Goal: Check status: Check status

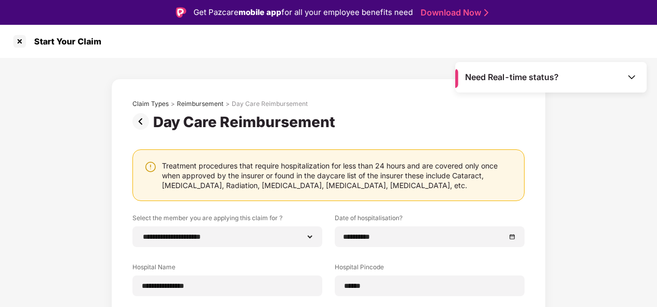
select select "**********"
select select "*****"
select select "**********"
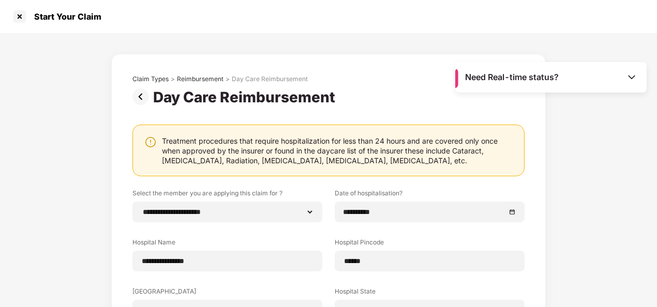
click at [139, 96] on img at bounding box center [142, 96] width 21 height 17
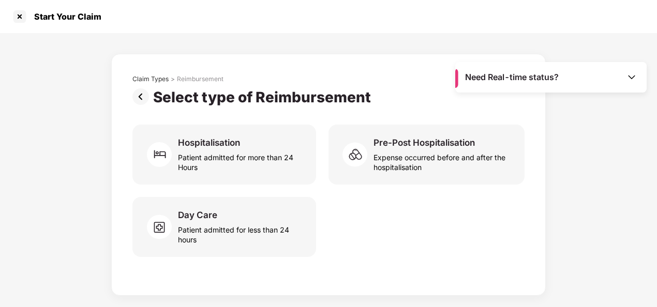
click at [142, 102] on img at bounding box center [142, 96] width 21 height 17
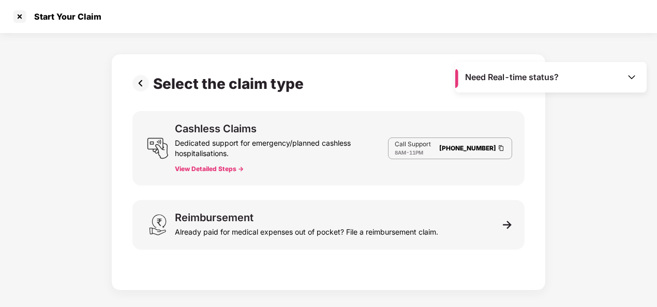
click at [138, 83] on img at bounding box center [142, 83] width 21 height 17
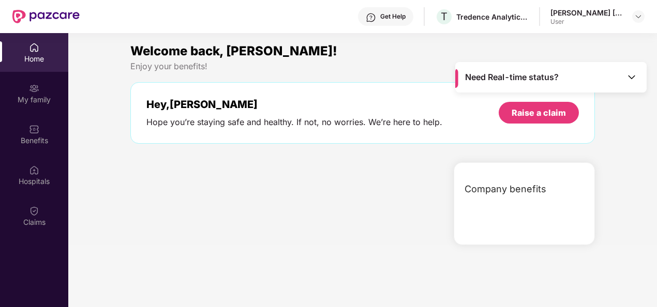
scroll to position [58, 0]
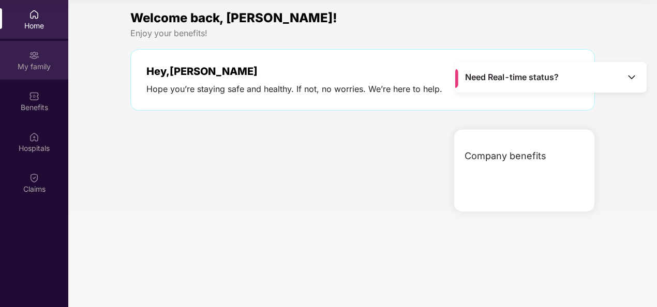
click at [29, 58] on div "My family" at bounding box center [34, 60] width 68 height 39
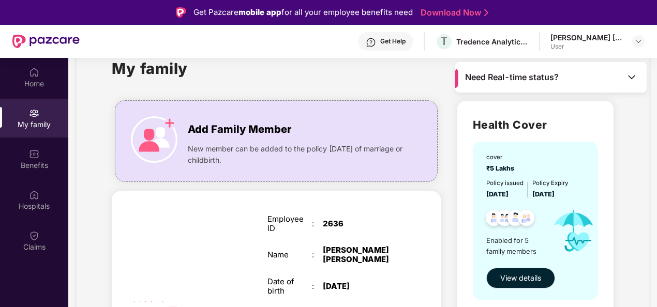
scroll to position [0, 0]
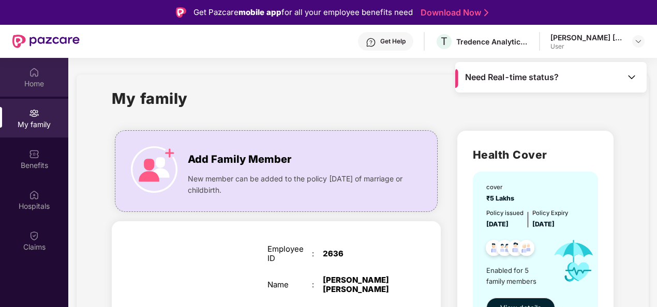
click at [34, 73] on img at bounding box center [34, 72] width 10 height 10
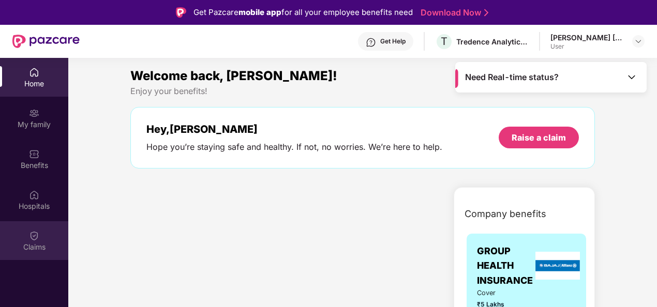
click at [38, 237] on img at bounding box center [34, 236] width 10 height 10
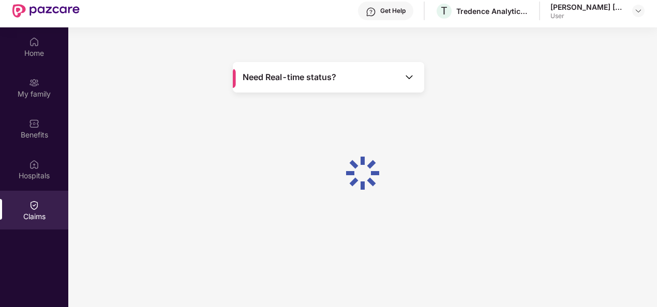
scroll to position [58, 0]
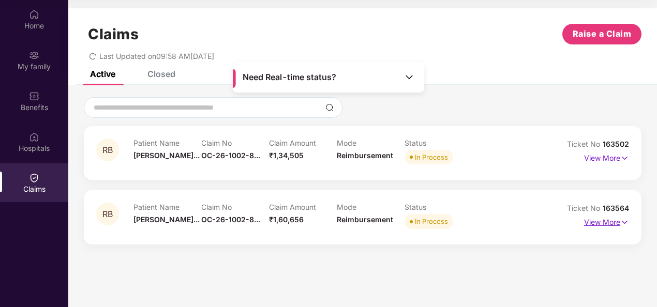
click at [627, 223] on img at bounding box center [624, 222] width 9 height 11
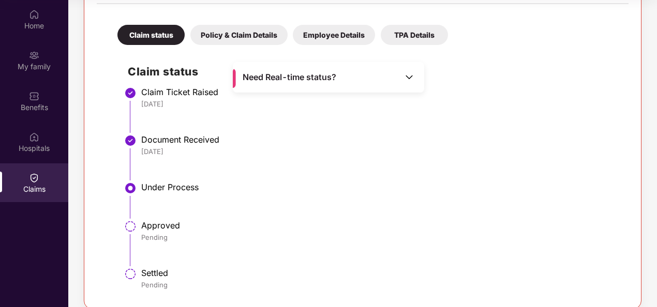
scroll to position [290, 0]
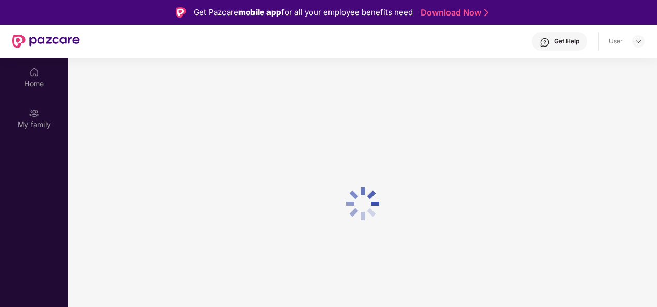
scroll to position [58, 0]
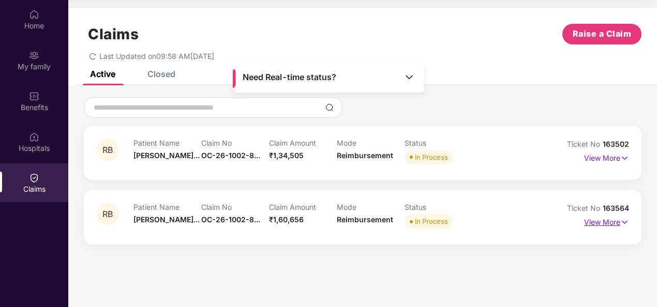
click at [625, 220] on img at bounding box center [624, 222] width 9 height 11
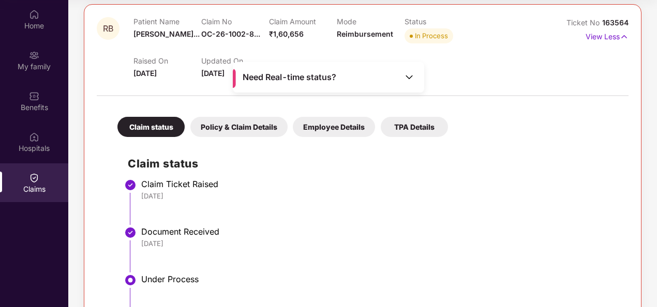
scroll to position [290, 0]
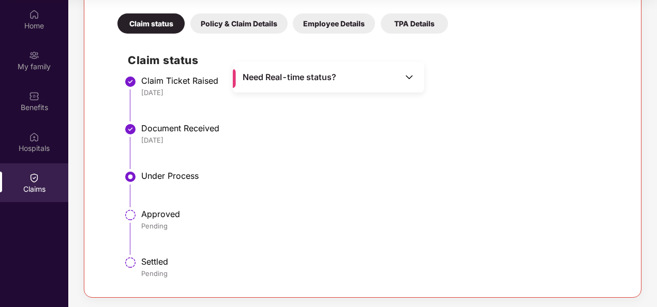
click at [267, 269] on div "Pending" at bounding box center [379, 273] width 477 height 9
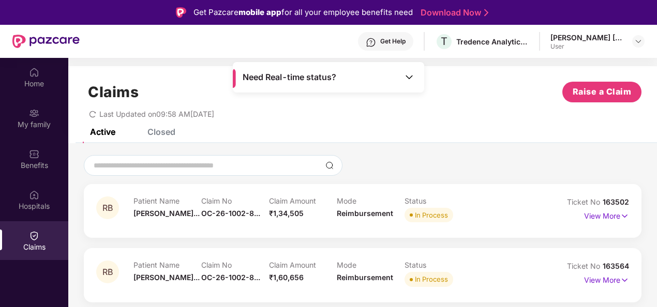
scroll to position [58, 0]
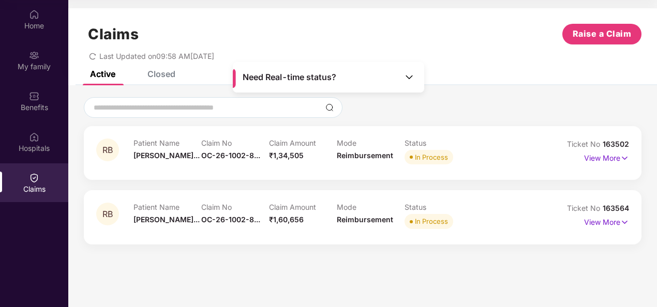
click at [170, 73] on div "Closed" at bounding box center [161, 74] width 28 height 10
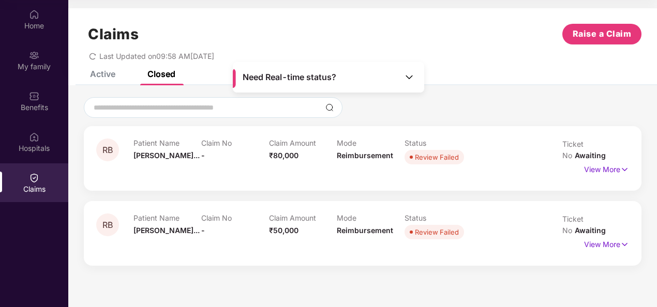
click at [107, 72] on div "Active" at bounding box center [102, 74] width 25 height 10
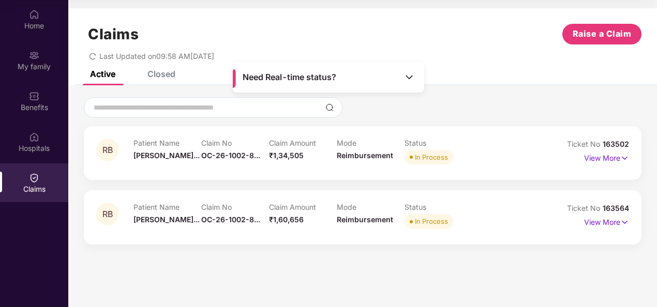
click at [160, 80] on div "Closed" at bounding box center [153, 74] width 43 height 23
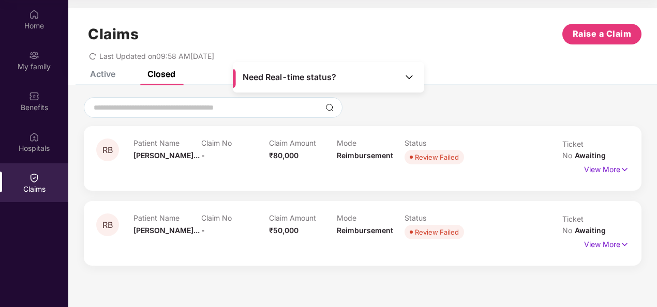
click at [111, 76] on div "Active" at bounding box center [102, 74] width 25 height 10
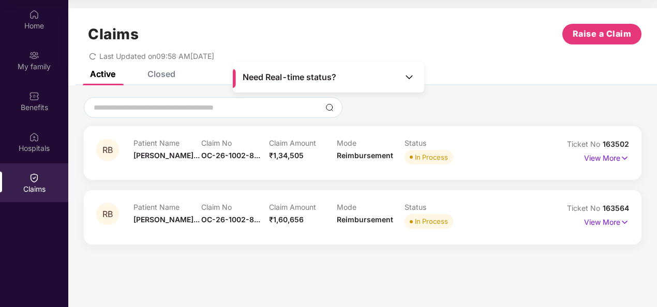
click at [163, 77] on div "Closed" at bounding box center [161, 74] width 28 height 10
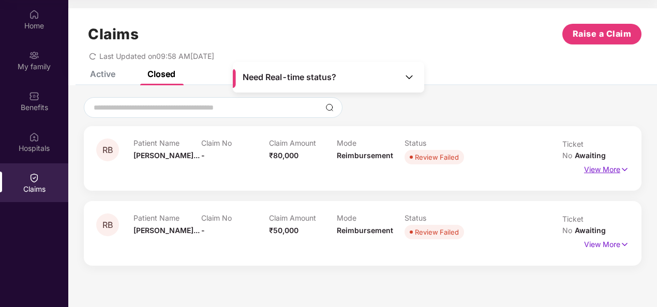
click at [618, 161] on p "View More" at bounding box center [606, 168] width 45 height 14
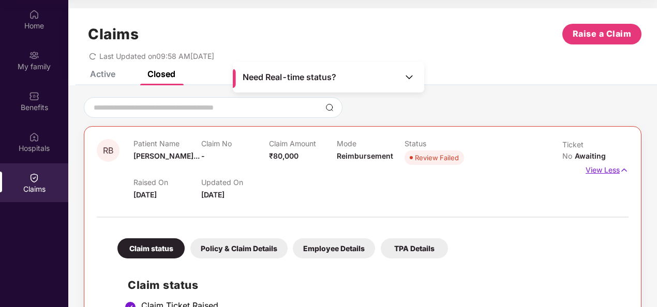
click at [618, 162] on p "View Less" at bounding box center [607, 169] width 43 height 14
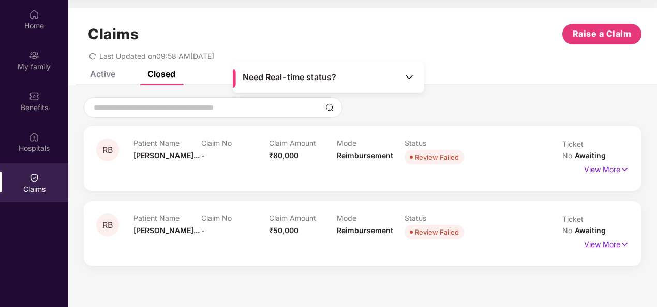
click at [618, 236] on p "View More" at bounding box center [606, 243] width 45 height 14
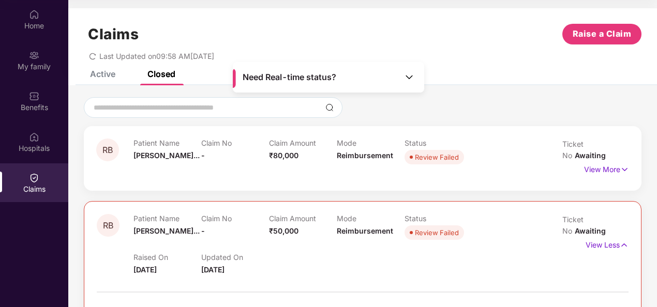
scroll to position [52, 0]
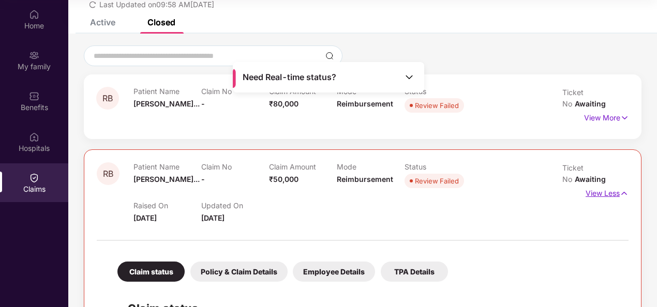
click at [616, 185] on p "View Less" at bounding box center [607, 192] width 43 height 14
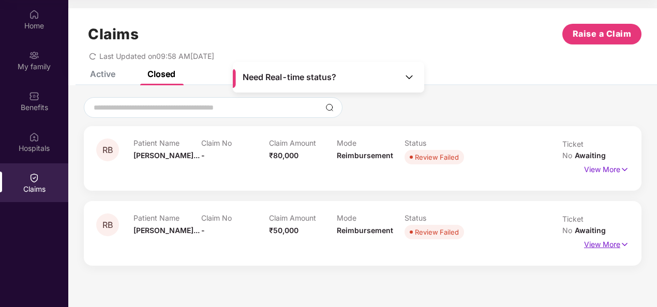
scroll to position [0, 0]
click at [95, 80] on div "Active" at bounding box center [94, 74] width 41 height 23
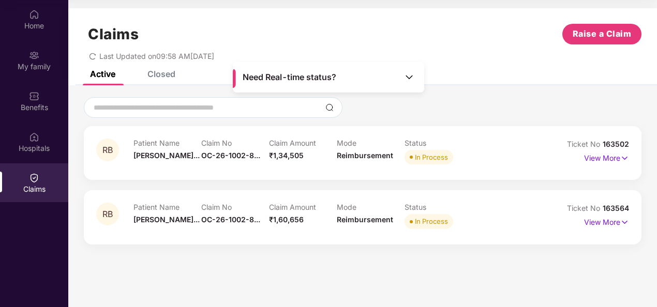
click at [157, 80] on div "Closed" at bounding box center [153, 74] width 43 height 23
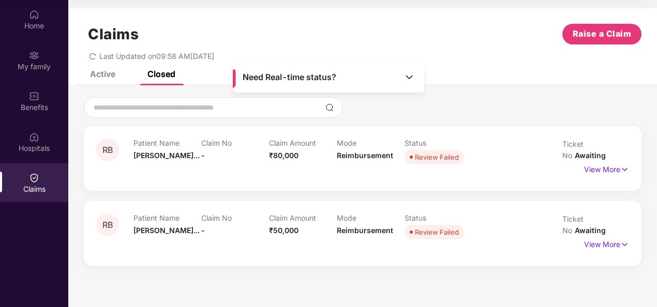
click at [99, 76] on div "Active" at bounding box center [102, 74] width 25 height 10
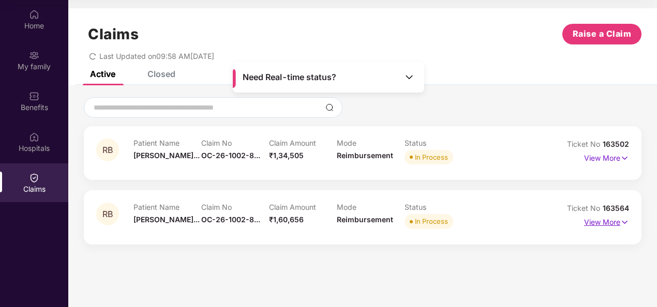
click at [624, 222] on img at bounding box center [624, 222] width 9 height 11
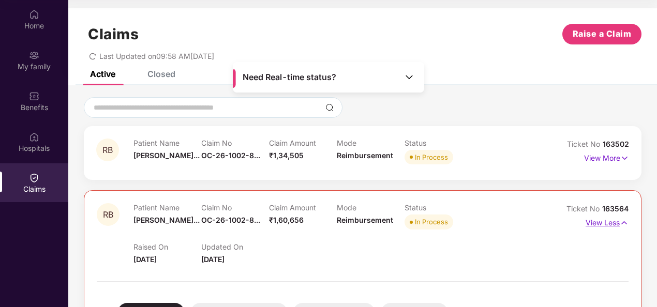
scroll to position [52, 0]
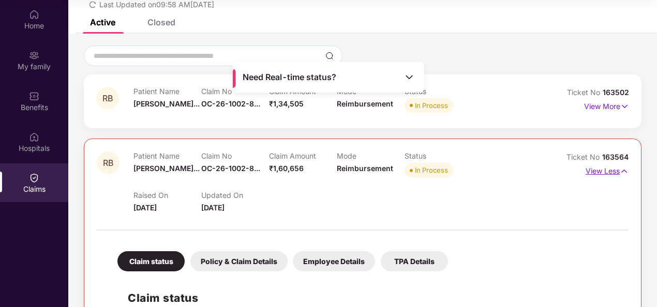
click at [624, 170] on img at bounding box center [624, 171] width 9 height 11
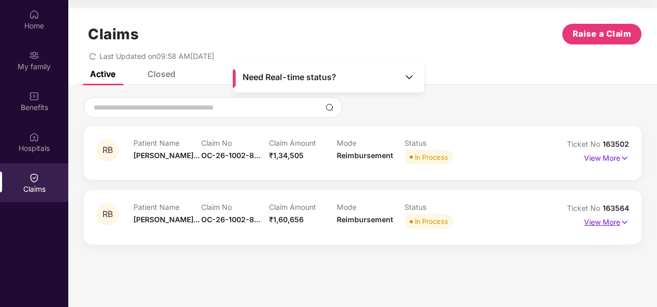
scroll to position [0, 0]
click at [623, 223] on img at bounding box center [624, 222] width 9 height 11
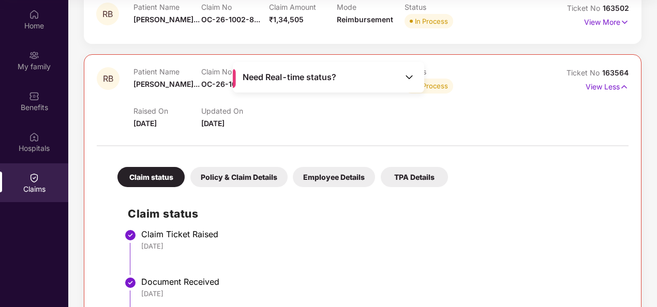
scroll to position [259, 0]
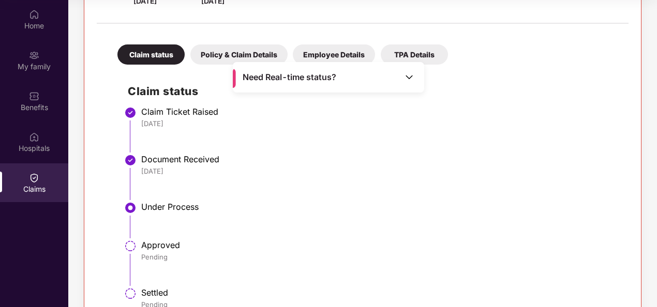
click at [236, 51] on div "Policy & Claim Details" at bounding box center [238, 54] width 97 height 20
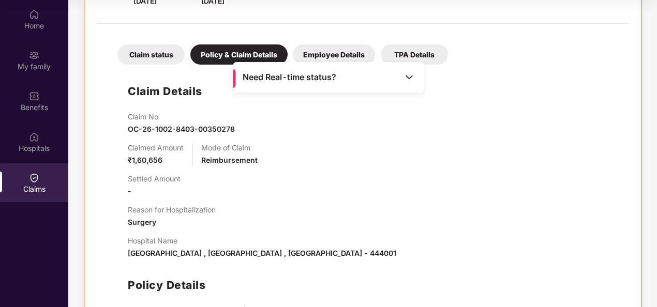
click at [326, 53] on div "Employee Details" at bounding box center [334, 54] width 82 height 20
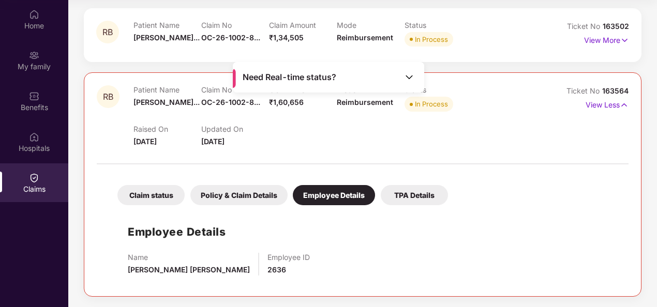
scroll to position [117, 0]
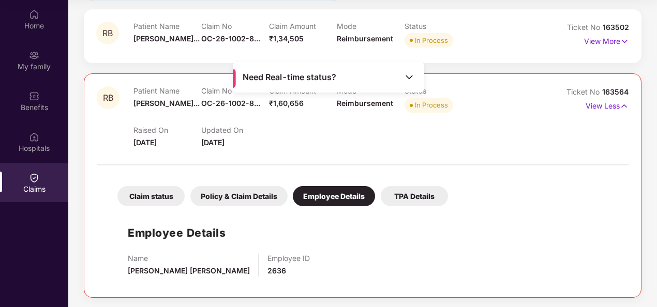
click at [409, 199] on div "TPA Details" at bounding box center [414, 196] width 67 height 20
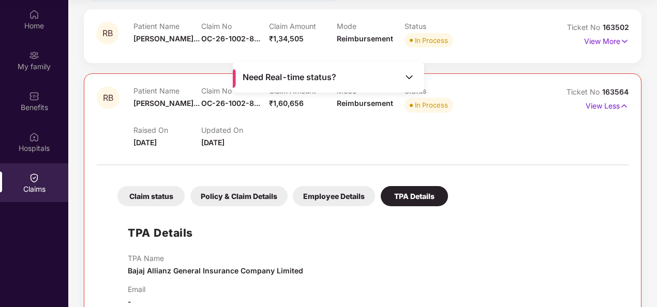
scroll to position [140, 0]
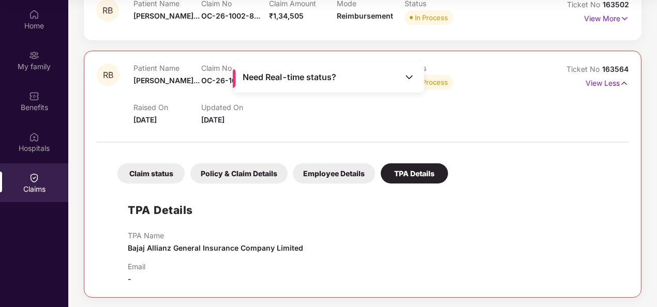
click at [135, 178] on div "Claim status" at bounding box center [150, 173] width 67 height 20
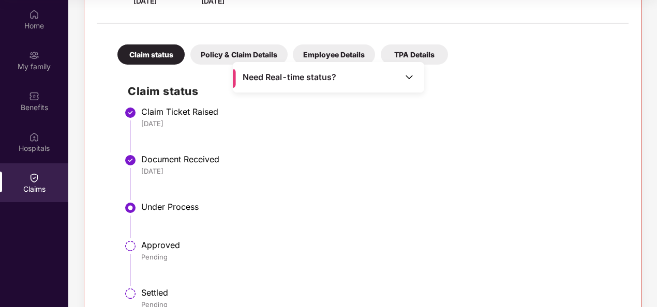
click at [281, 237] on li "Under Process" at bounding box center [373, 224] width 490 height 38
click at [44, 151] on div "Hospitals" at bounding box center [34, 148] width 68 height 10
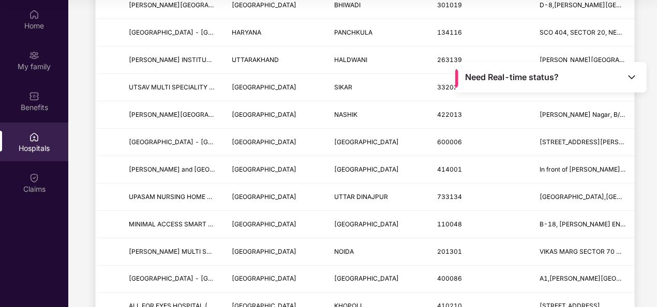
scroll to position [776, 0]
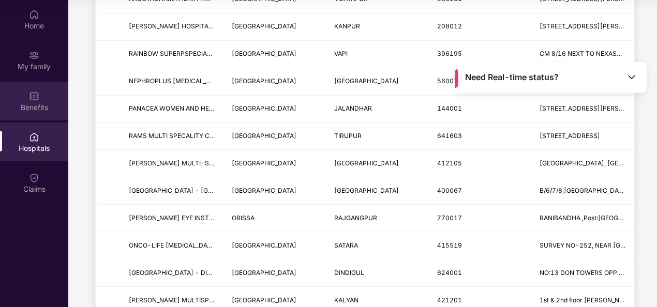
click at [39, 109] on div "Benefits" at bounding box center [34, 107] width 68 height 10
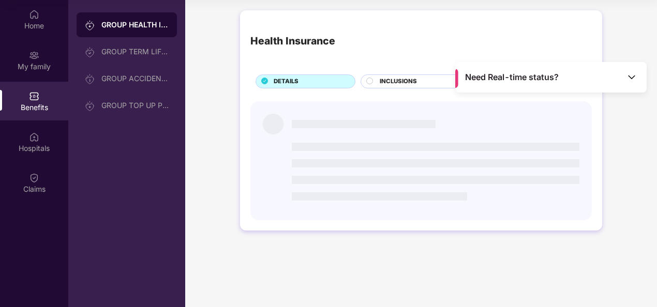
scroll to position [0, 0]
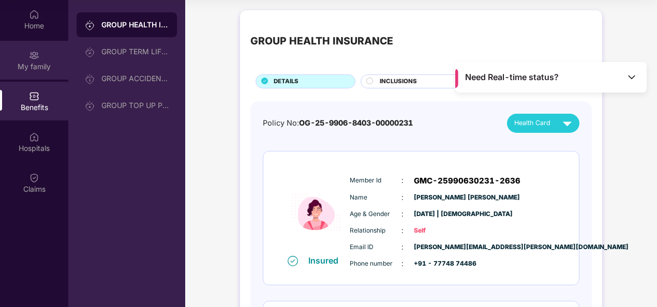
click at [25, 65] on div "My family" at bounding box center [34, 67] width 68 height 10
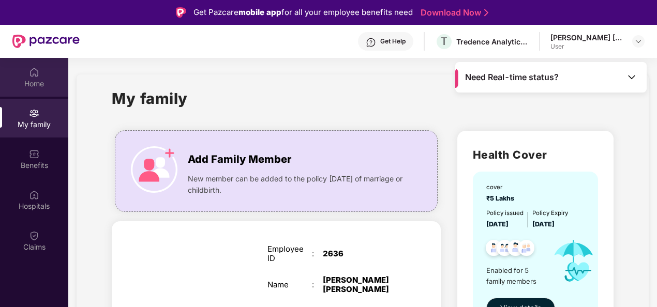
click at [25, 79] on div "Home" at bounding box center [34, 84] width 68 height 10
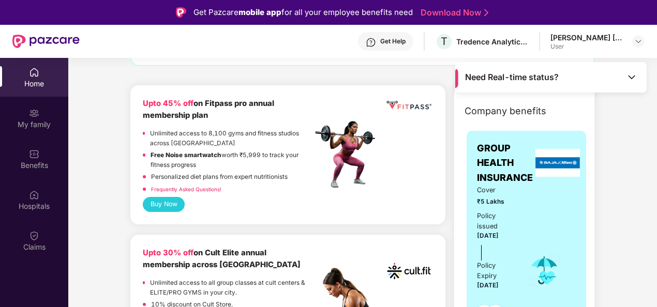
scroll to position [103, 0]
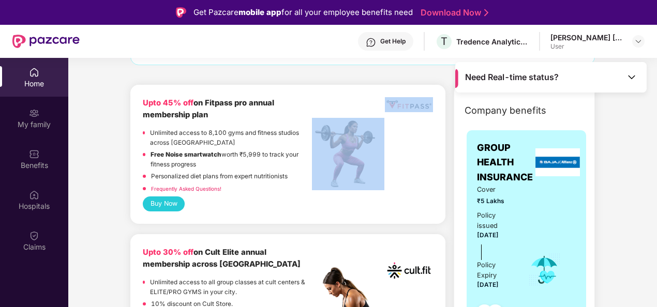
drag, startPoint x: 382, startPoint y: 95, endPoint x: 424, endPoint y: 116, distance: 46.7
click at [424, 116] on div "Upto 45% off on Fitpass pro annual membership plan Unlimited access to 8,100 gy…" at bounding box center [287, 154] width 315 height 139
drag, startPoint x: 424, startPoint y: 116, endPoint x: 369, endPoint y: 86, distance: 62.5
click at [369, 87] on div "Upto 45% off on Fitpass pro annual membership plan Unlimited access to 8,100 gy…" at bounding box center [287, 154] width 315 height 139
click at [632, 78] on img at bounding box center [631, 77] width 10 height 10
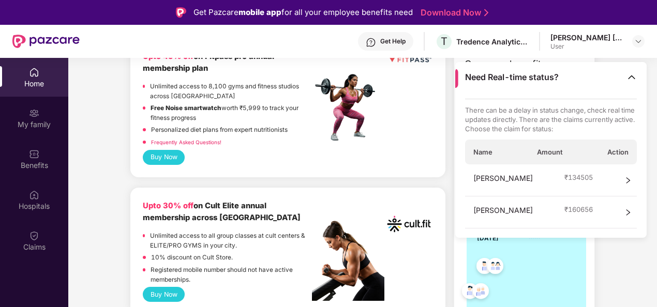
scroll to position [207, 0]
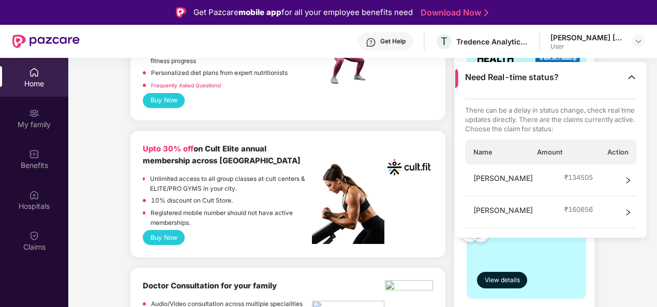
click at [632, 78] on img at bounding box center [631, 77] width 10 height 10
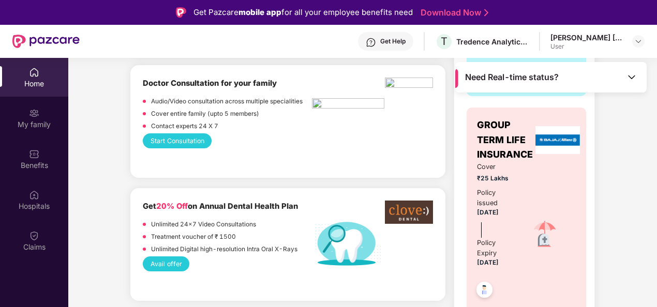
scroll to position [414, 0]
